Goal: Navigation & Orientation: Find specific page/section

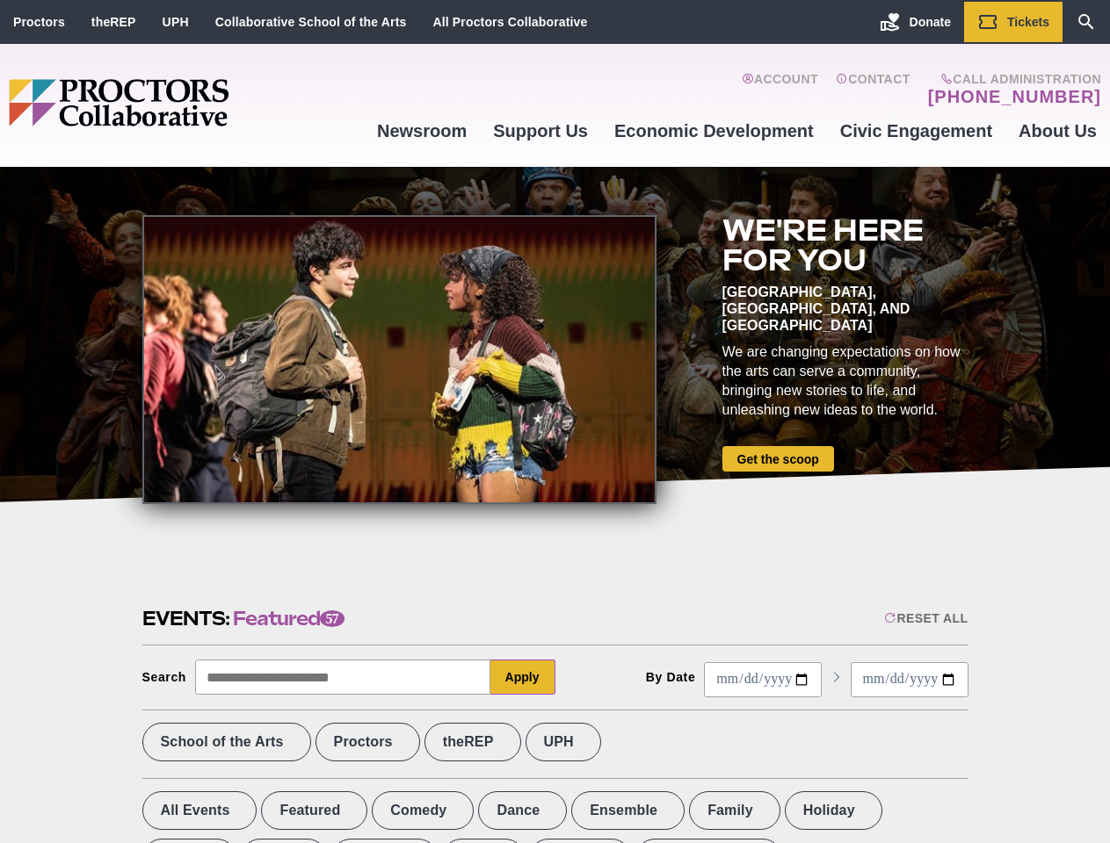
click at [554, 422] on div at bounding box center [399, 359] width 514 height 289
click at [924, 618] on div "Reset All" at bounding box center [925, 618] width 83 height 14
click at [523, 677] on button "Apply" at bounding box center [522, 677] width 65 height 35
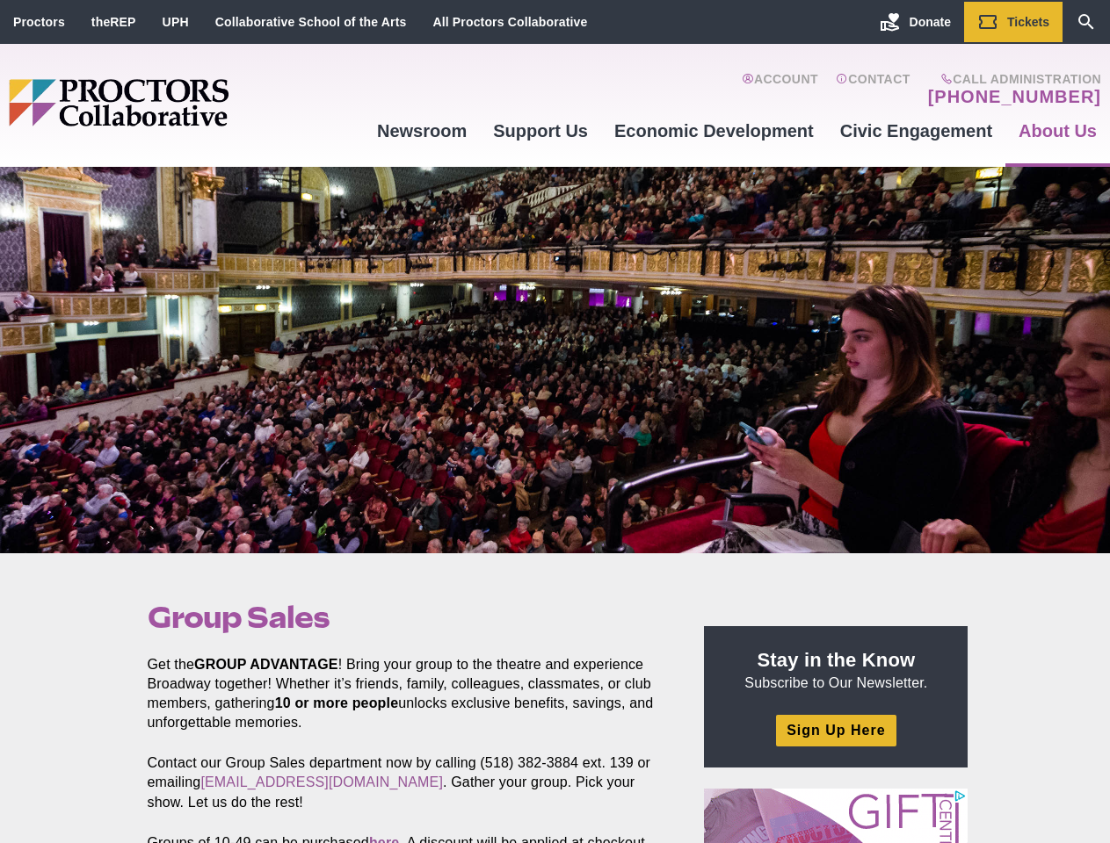
click at [554, 422] on div at bounding box center [555, 360] width 1110 height 387
